Goal: Task Accomplishment & Management: Manage account settings

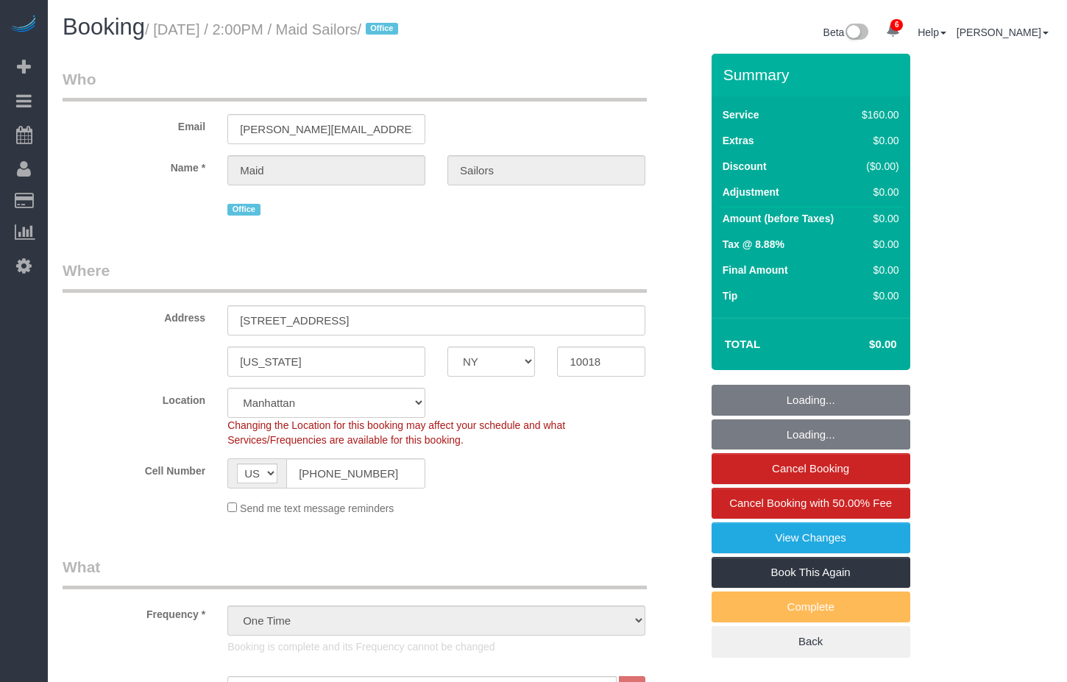
select select "NY"
select select "120"
select select "spot1"
select select "number:89"
select select "number:90"
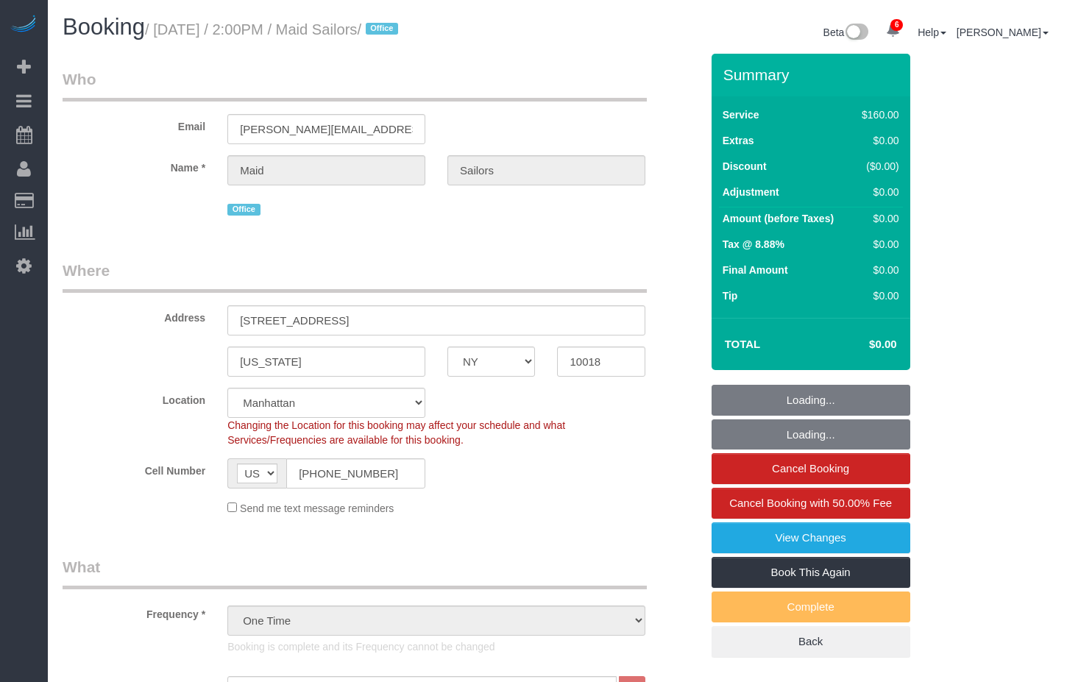
select select "number:15"
select select "number:5"
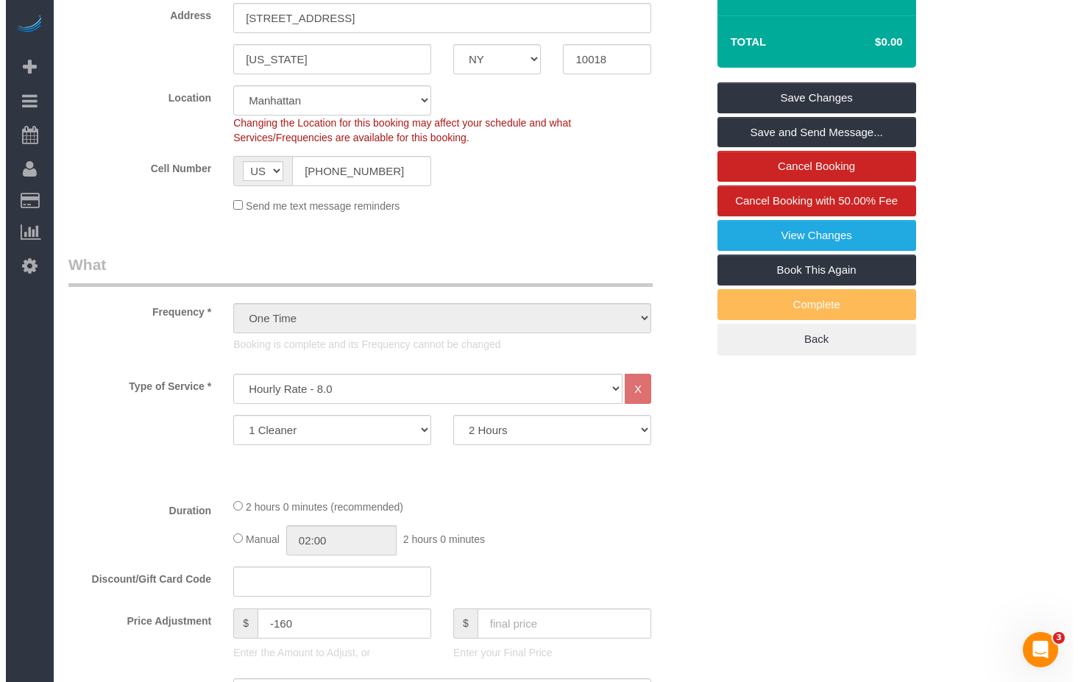
scroll to position [303, 0]
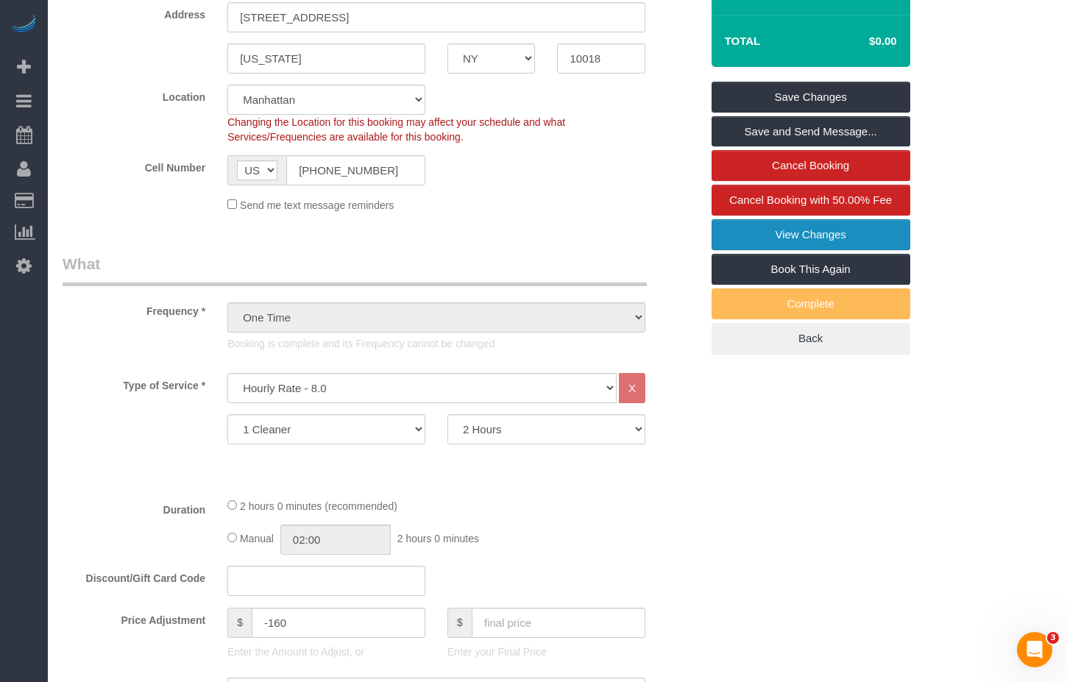
click at [818, 242] on link "View Changes" at bounding box center [811, 234] width 199 height 31
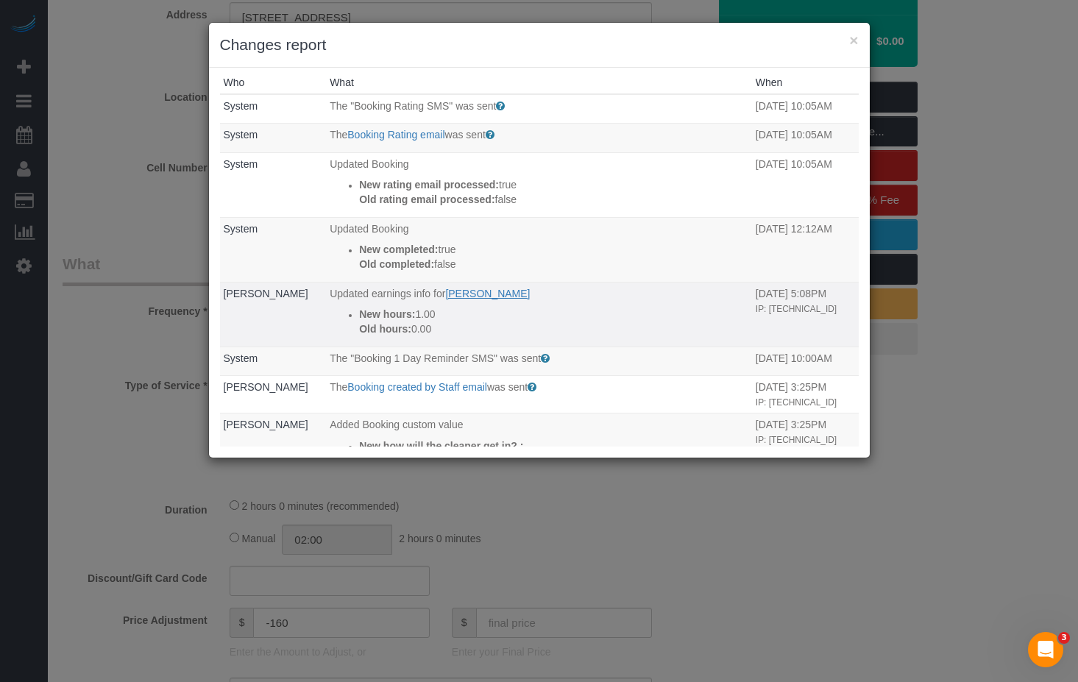
scroll to position [0, 0]
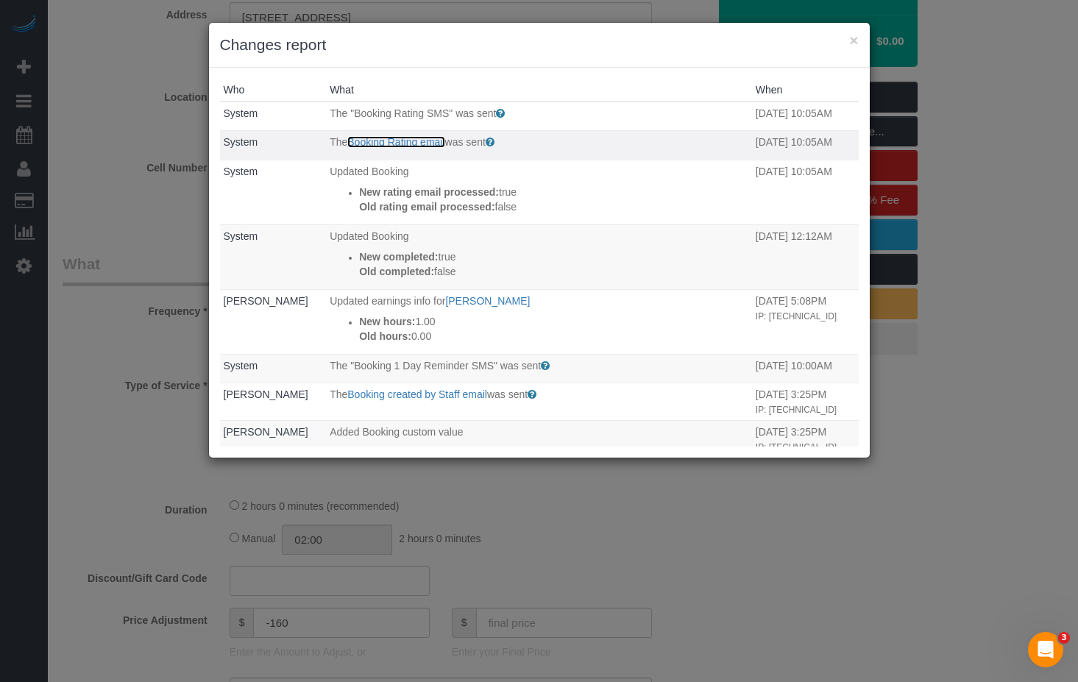
click at [416, 143] on link "Booking Rating email" at bounding box center [395, 142] width 97 height 12
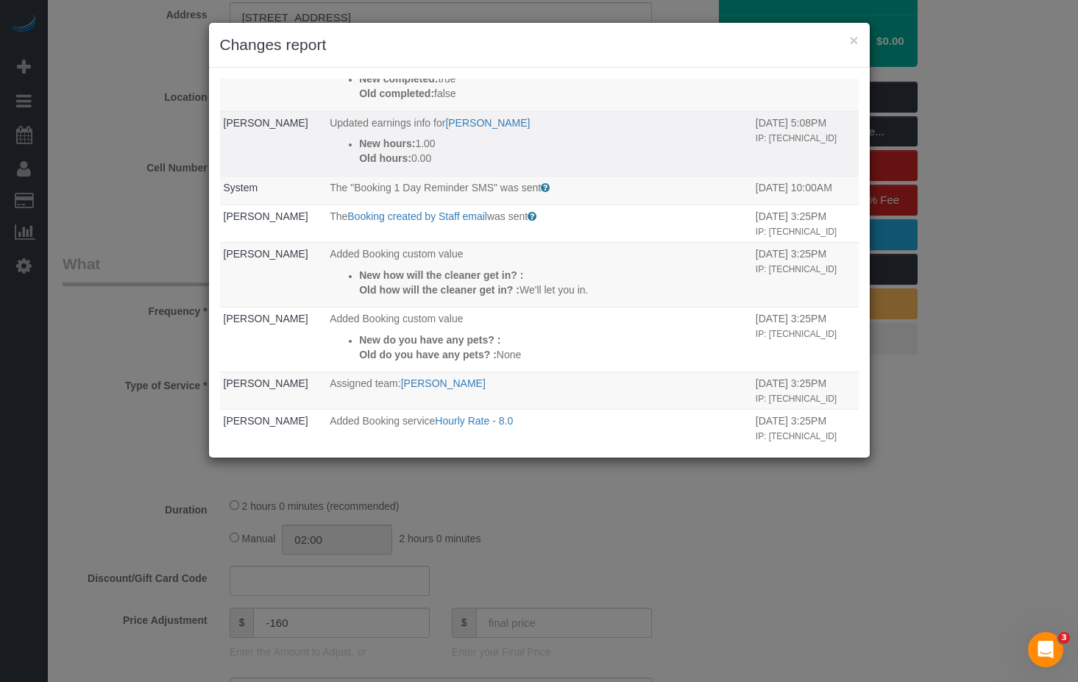
scroll to position [180, 0]
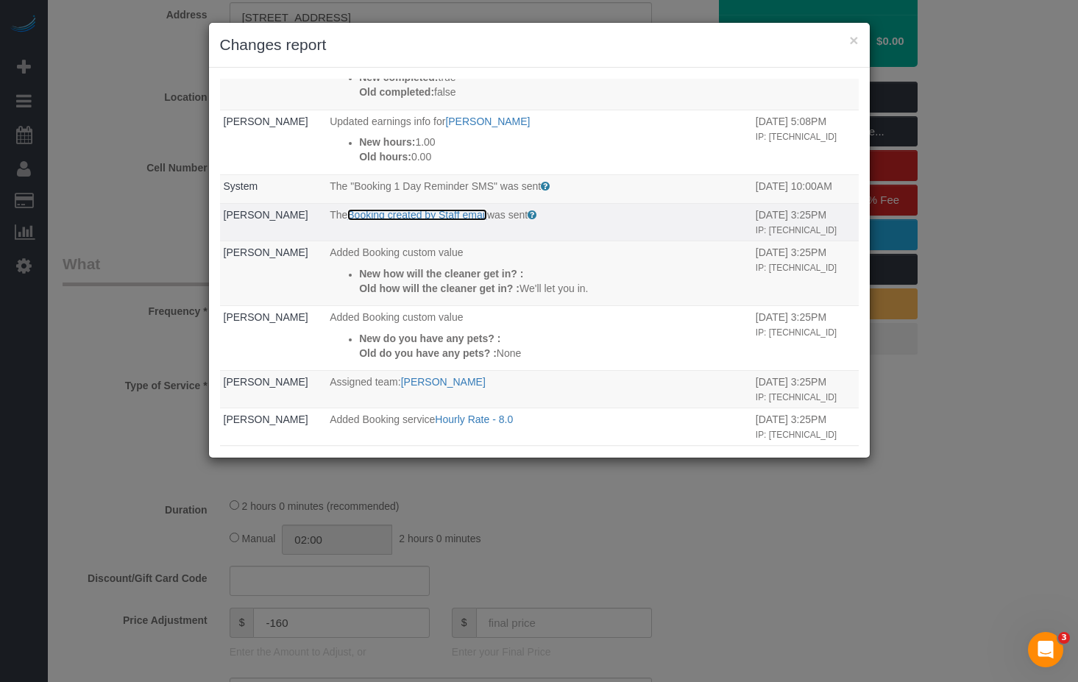
click at [469, 219] on link "Booking created by Staff email" at bounding box center [417, 215] width 140 height 12
